Goal: Task Accomplishment & Management: Complete application form

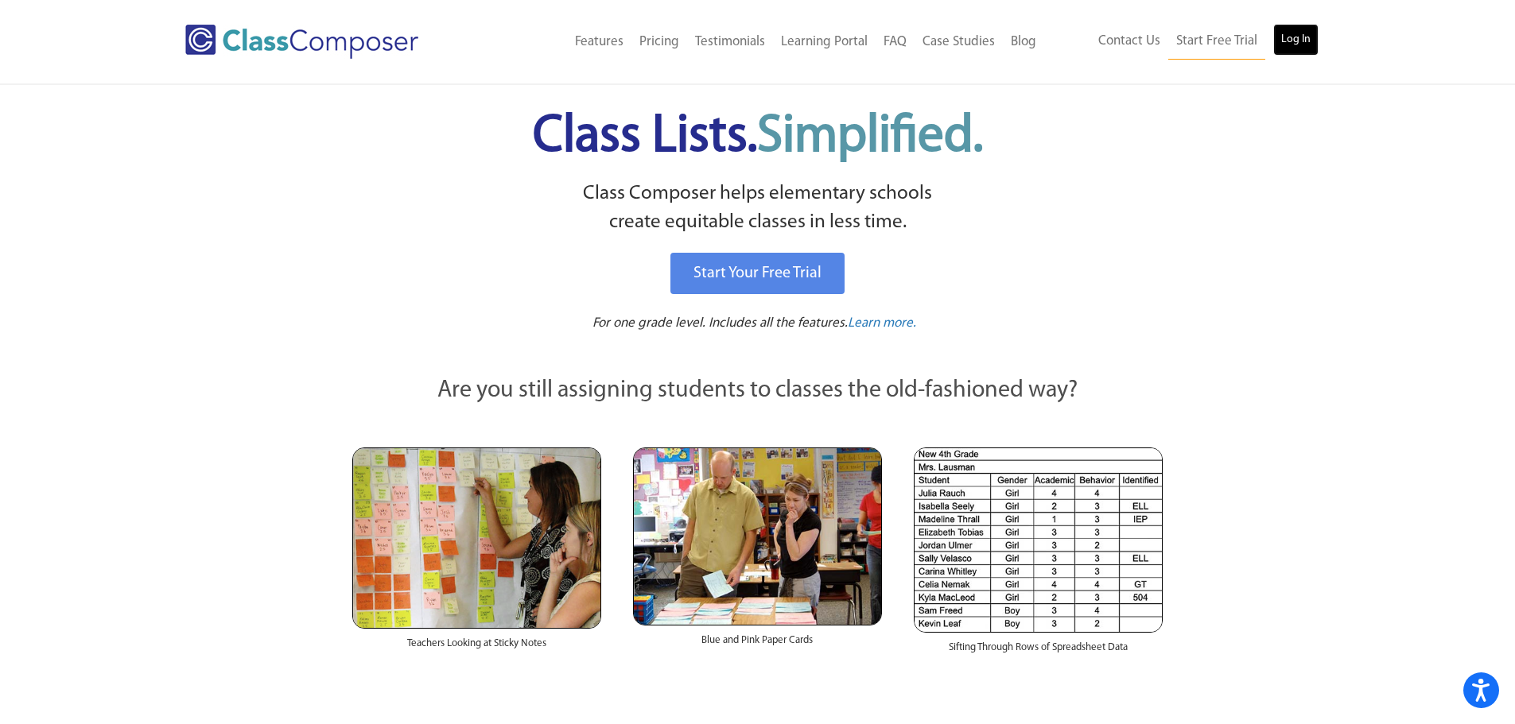
click at [1310, 28] on link "Log In" at bounding box center [1295, 40] width 45 height 32
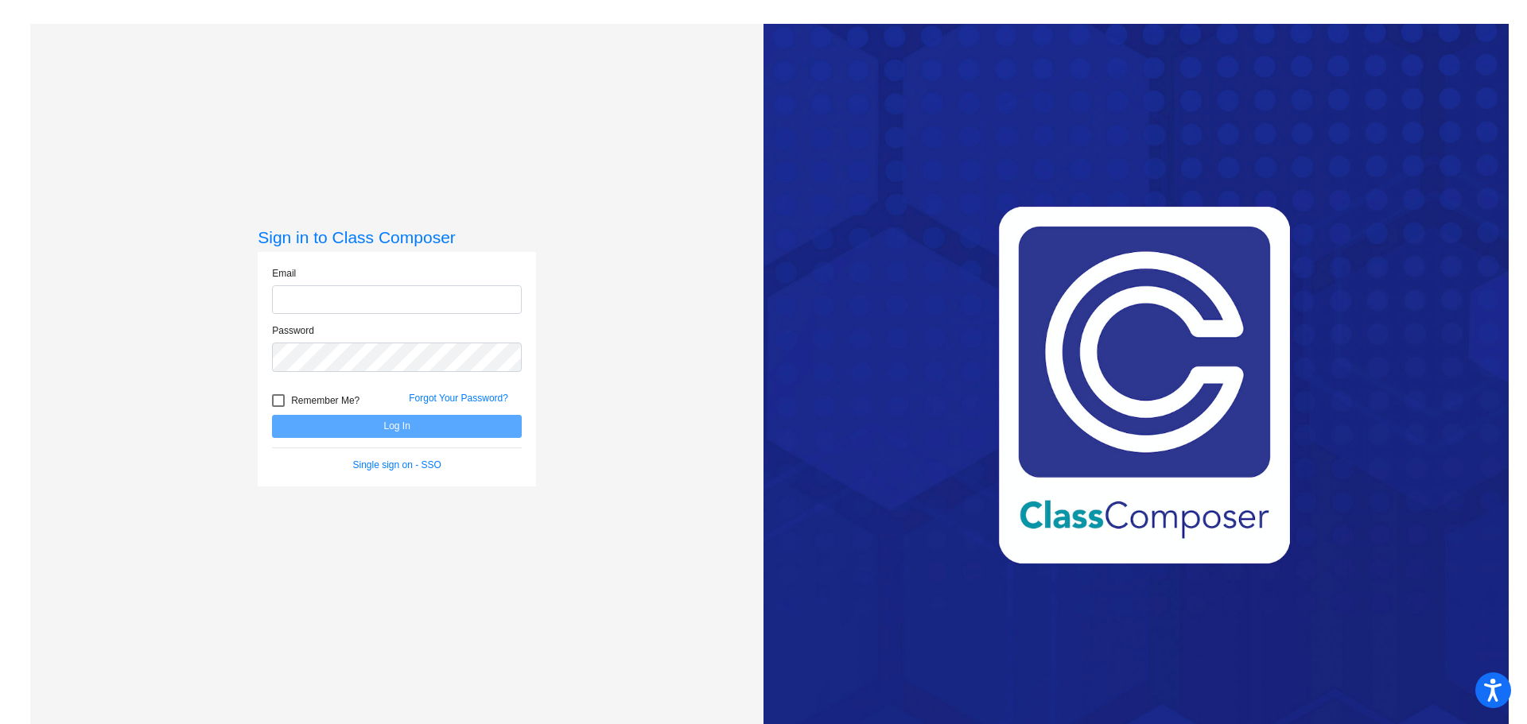
type input "marnberg@psdschools.org"
click at [413, 427] on button "Log In" at bounding box center [397, 426] width 250 height 23
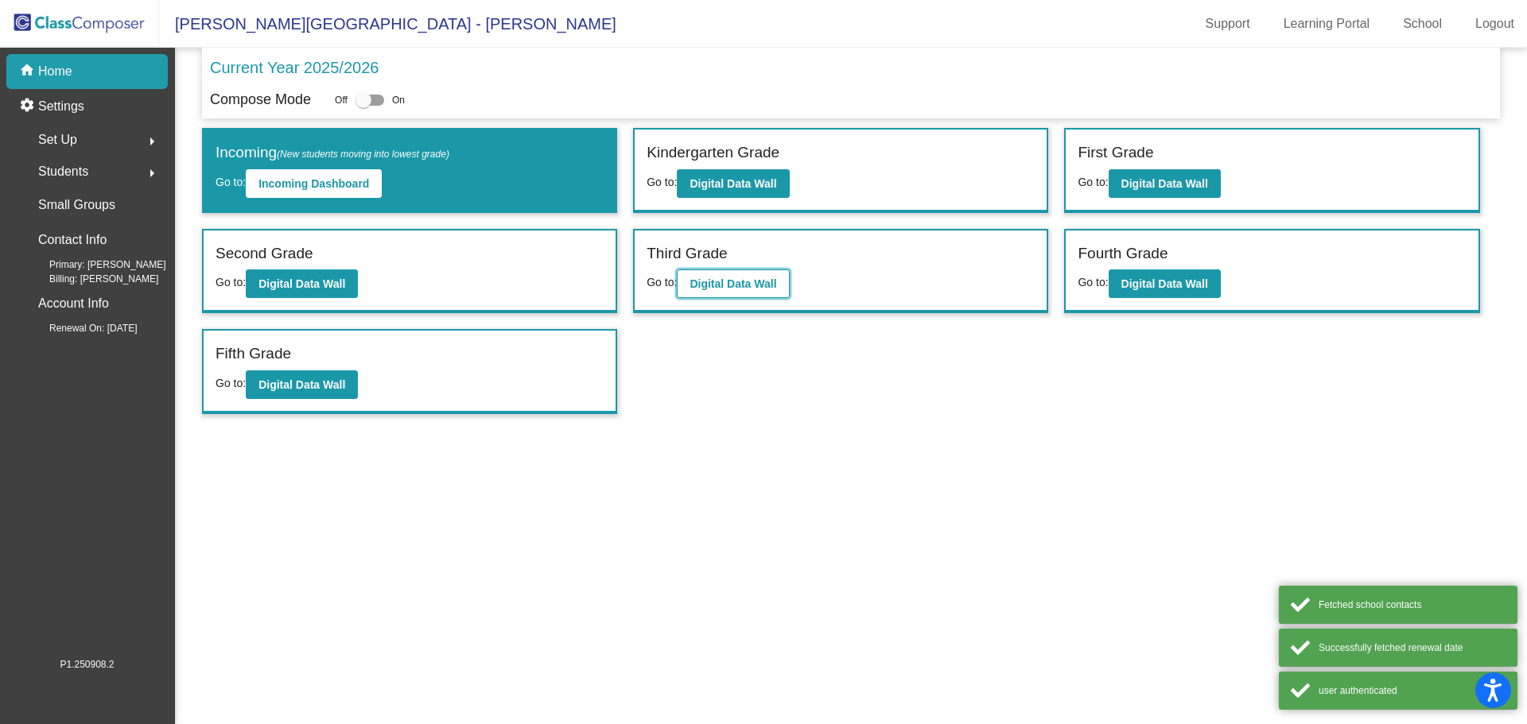
click at [755, 281] on b "Digital Data Wall" at bounding box center [732, 284] width 87 height 13
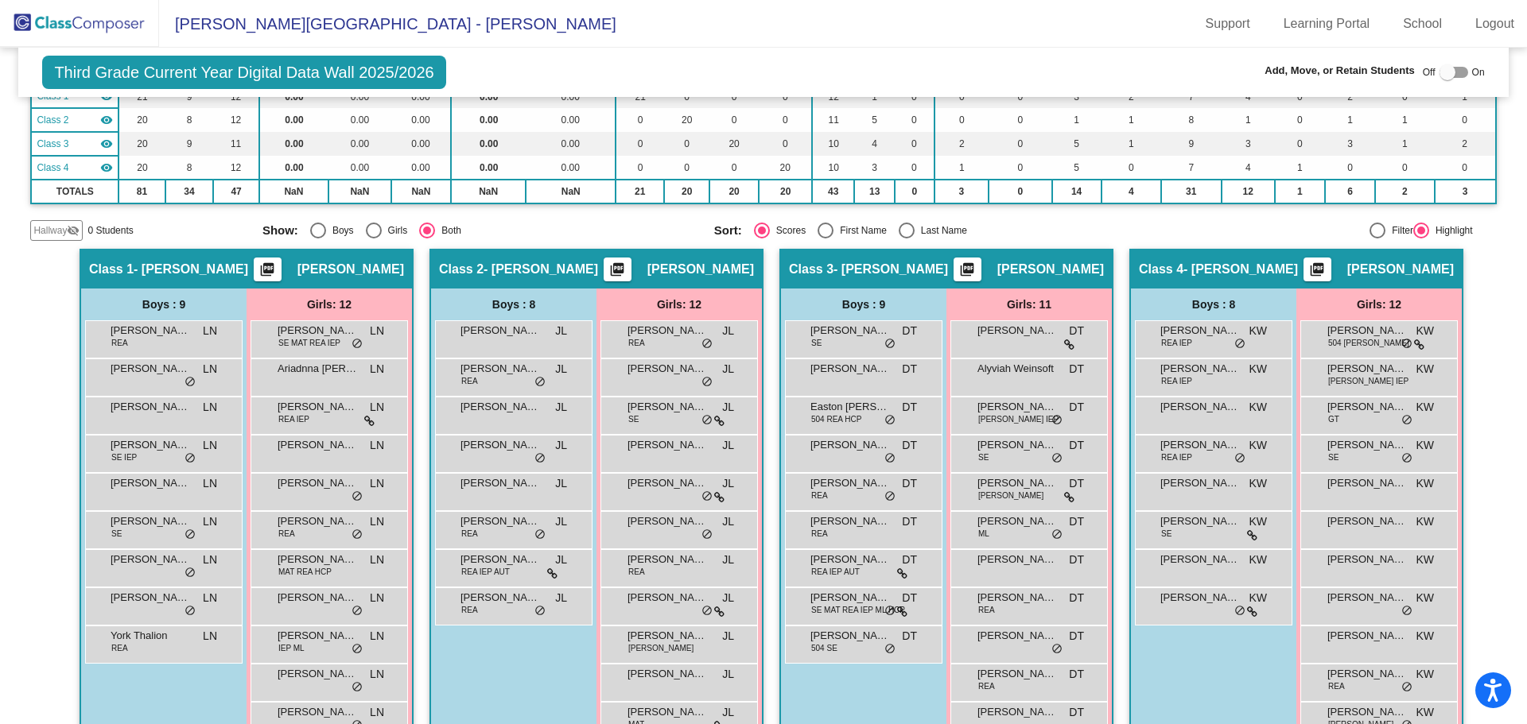
scroll to position [239, 0]
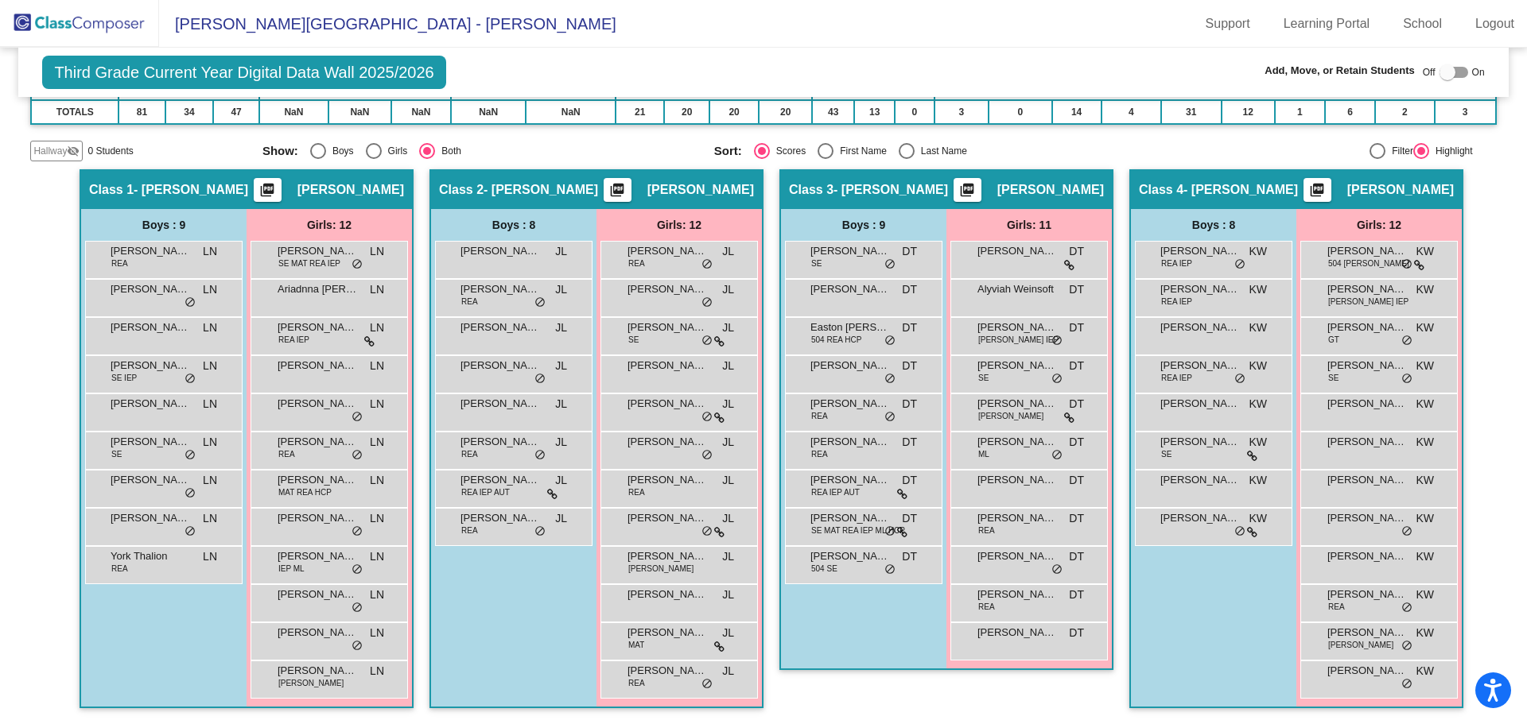
click at [1439, 69] on div at bounding box center [1447, 72] width 16 height 16
checkbox input "true"
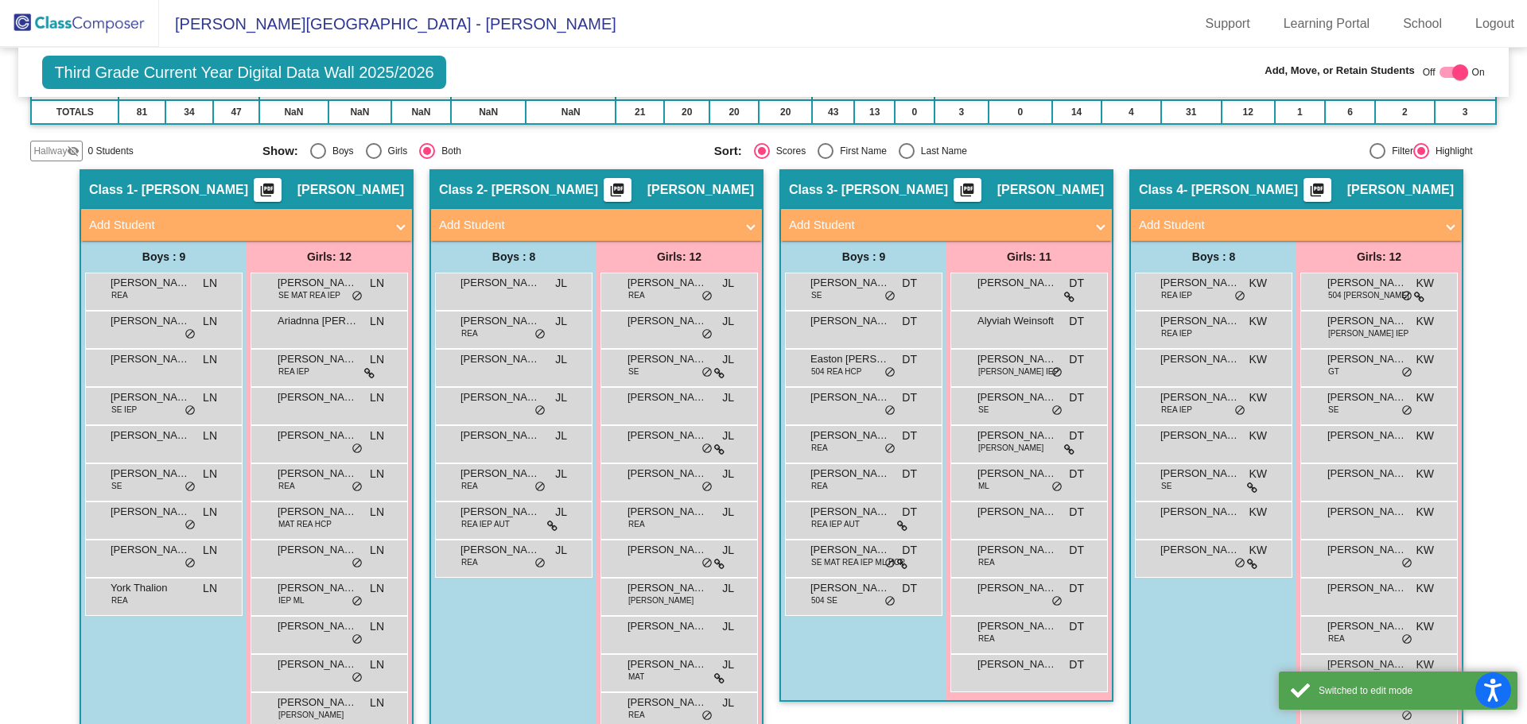
click at [834, 219] on mat-panel-title "Add Student" at bounding box center [937, 225] width 296 height 18
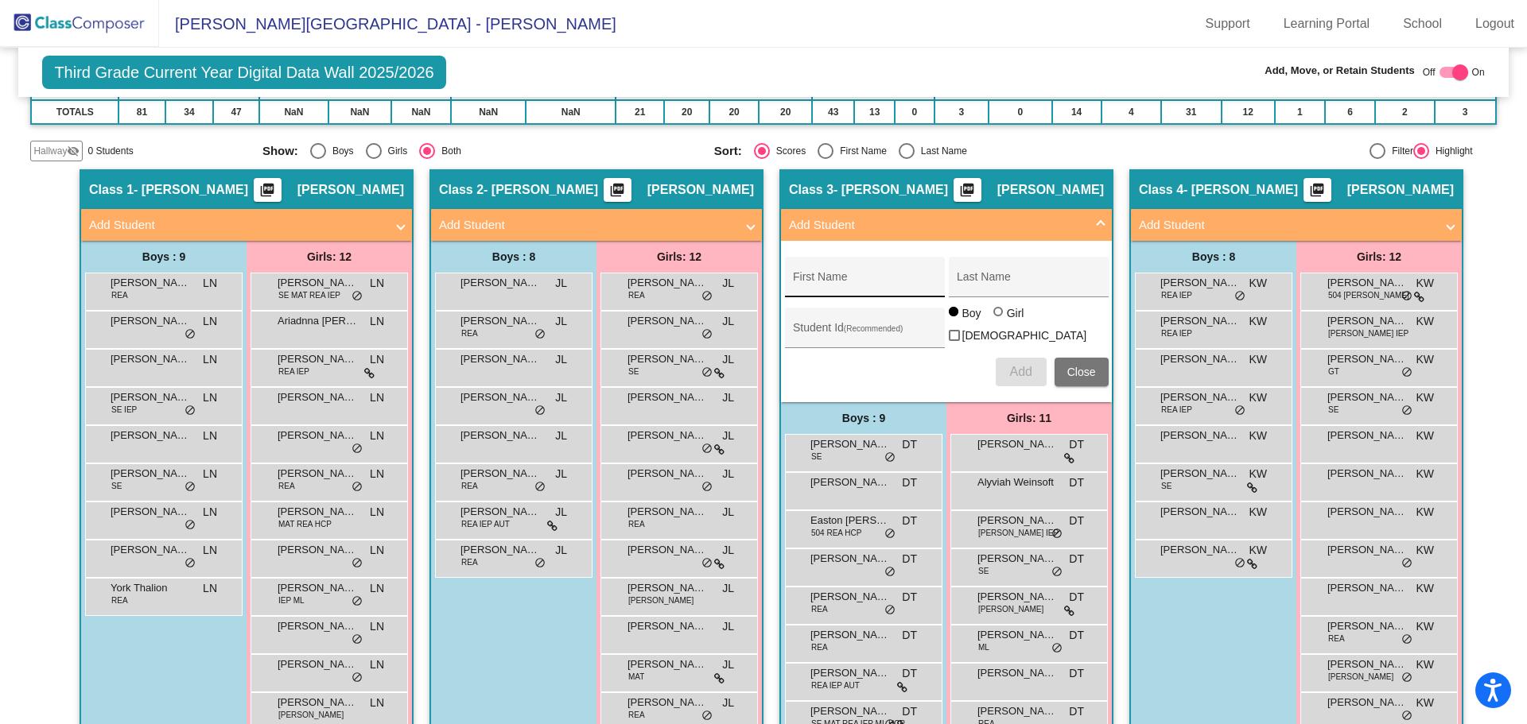
click at [856, 273] on div "First Name" at bounding box center [864, 282] width 143 height 33
type input "Elijah"
type input "Presnal"
type input "128626"
click at [1026, 365] on span "Add" at bounding box center [1020, 372] width 22 height 14
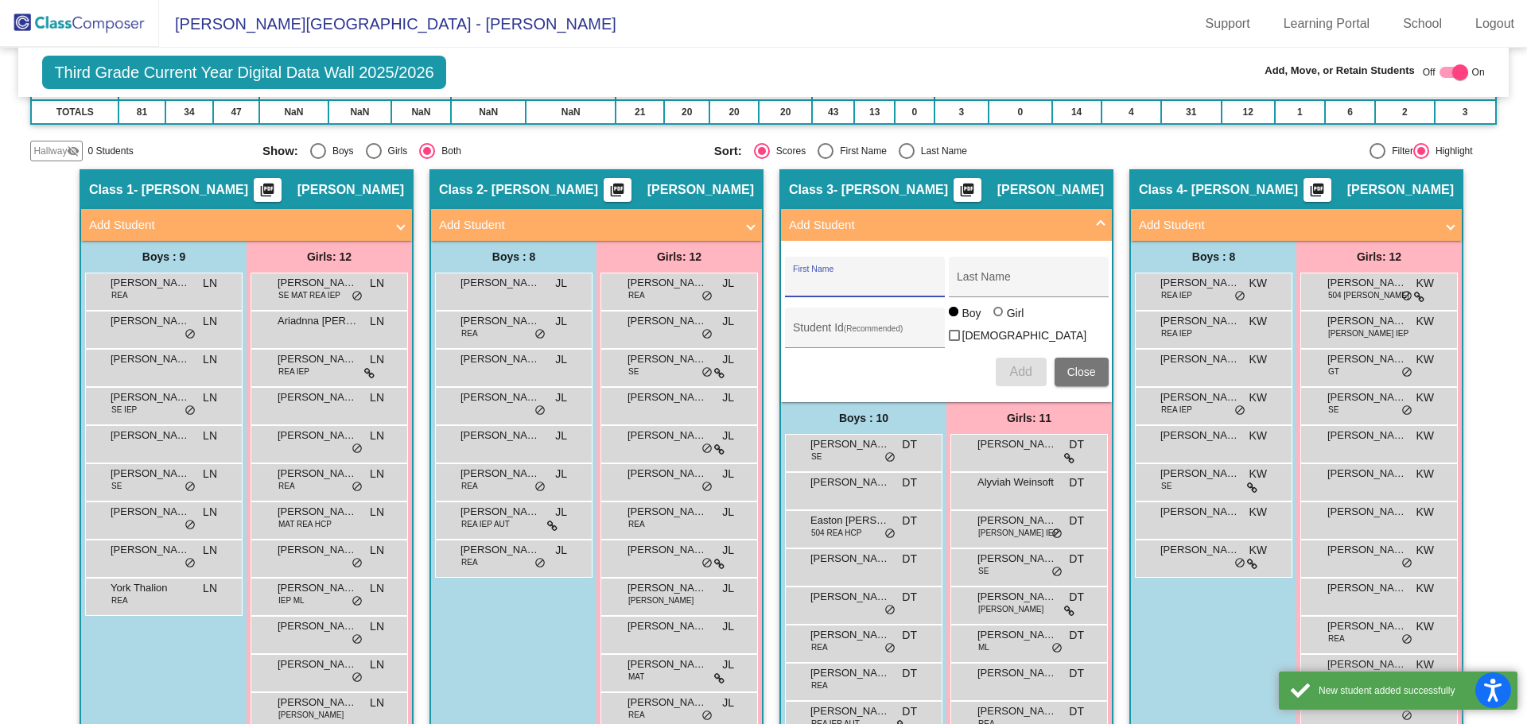
scroll to position [390, 0]
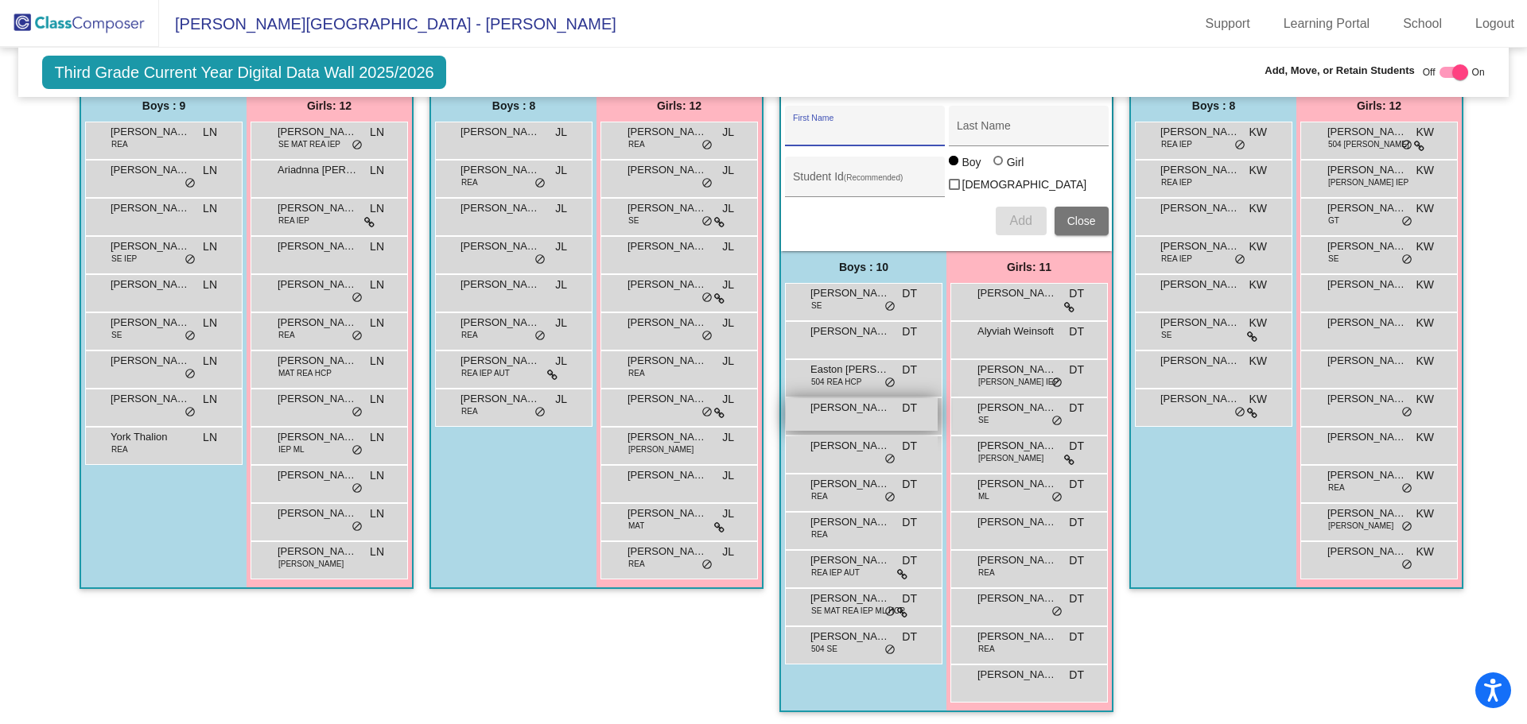
click at [843, 414] on div "Elijah Presnal DT lock do_not_disturb_alt" at bounding box center [862, 414] width 152 height 33
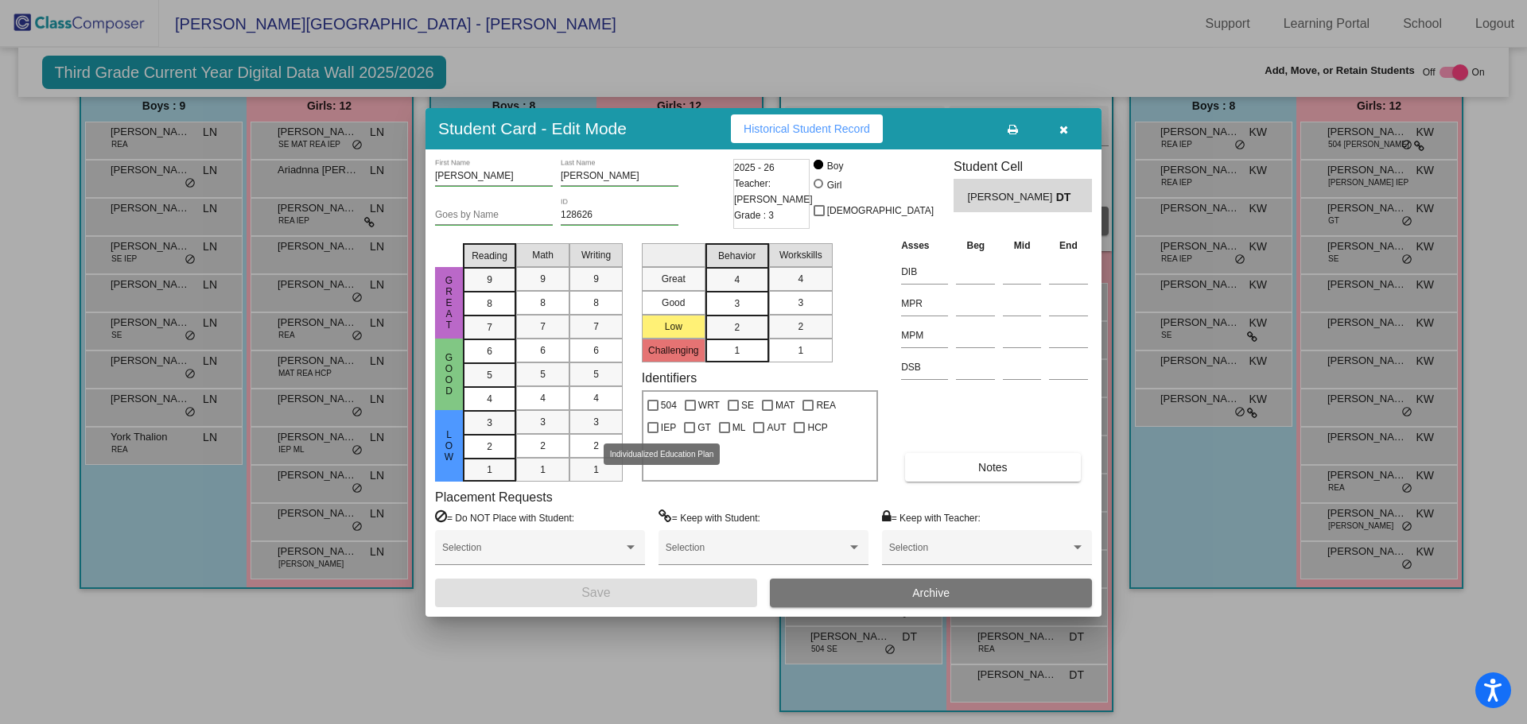
click at [654, 433] on div at bounding box center [652, 427] width 11 height 11
click at [653, 433] on input "IEP" at bounding box center [652, 433] width 1 height 1
checkbox input "true"
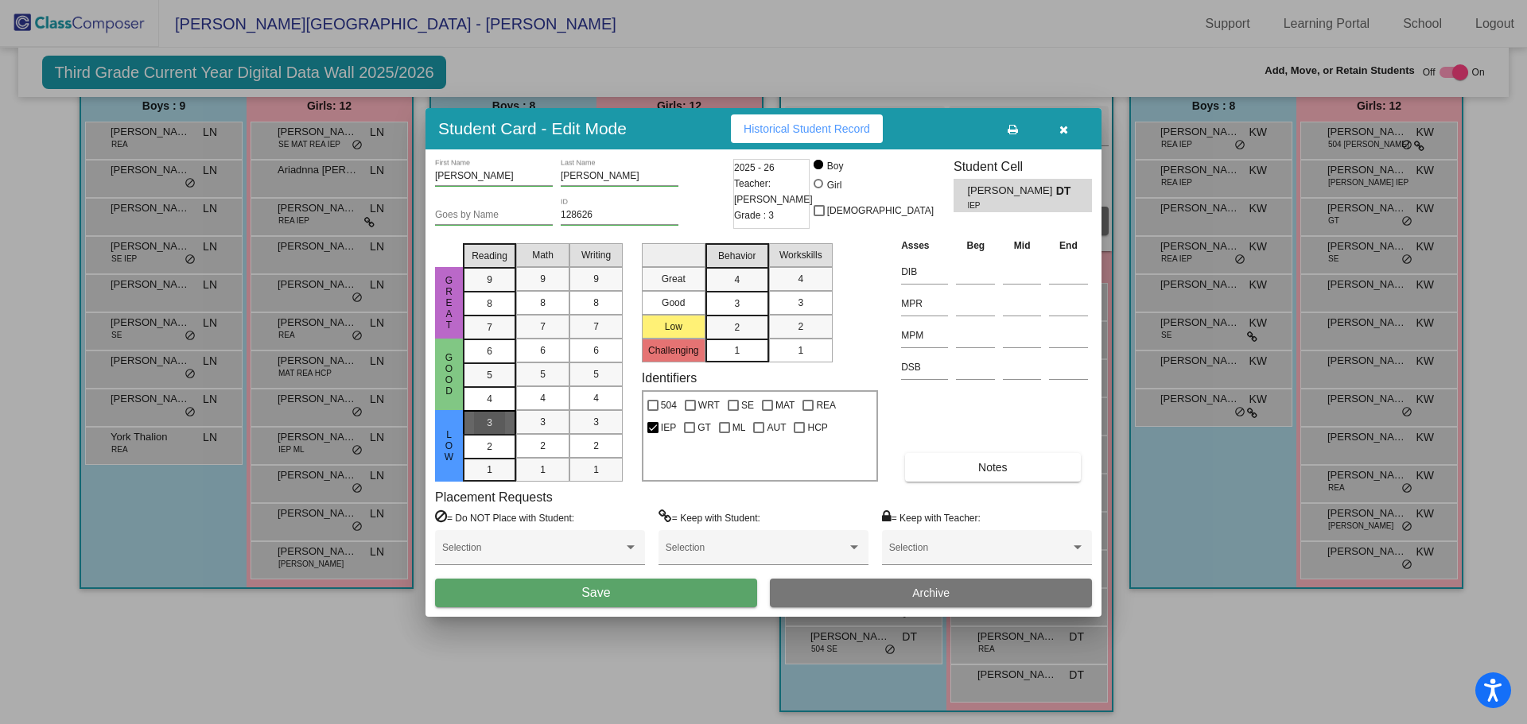
click at [496, 417] on div "3" at bounding box center [489, 423] width 31 height 24
click at [557, 425] on div "3" at bounding box center [542, 422] width 31 height 24
drag, startPoint x: 593, startPoint y: 421, endPoint x: 604, endPoint y: 433, distance: 15.7
click at [593, 422] on span "3" at bounding box center [596, 422] width 6 height 14
click at [600, 600] on button "Save" at bounding box center [596, 593] width 322 height 29
